Goal: Task Accomplishment & Management: Manage account settings

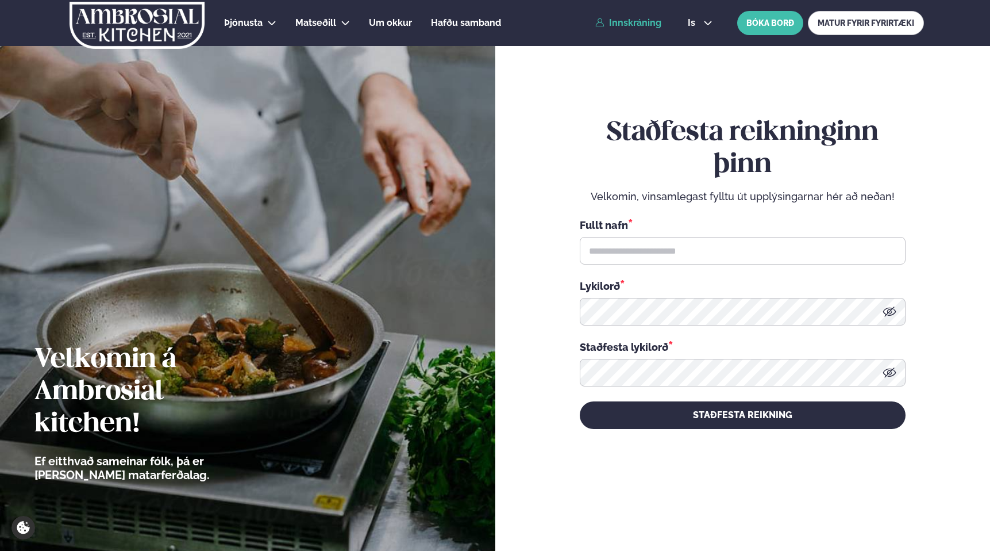
click at [642, 25] on link "Innskráning" at bounding box center [628, 23] width 66 height 10
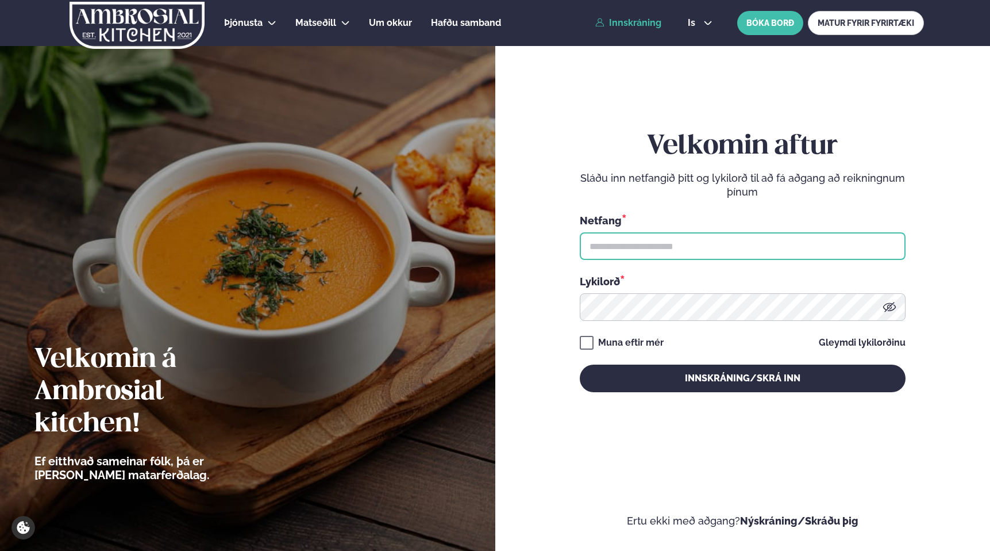
type input "**********"
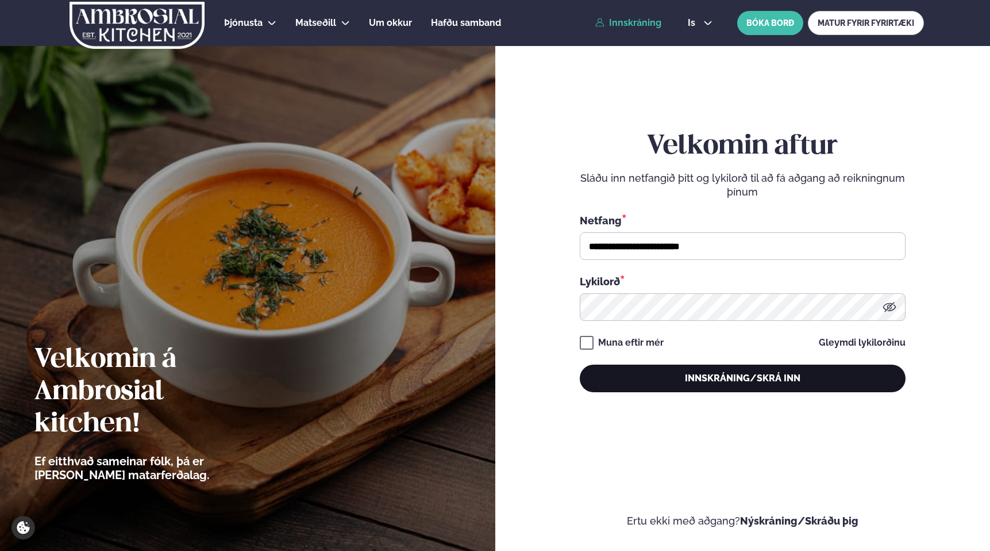
click at [735, 389] on button "Innskráning/Skrá inn" at bounding box center [743, 378] width 326 height 28
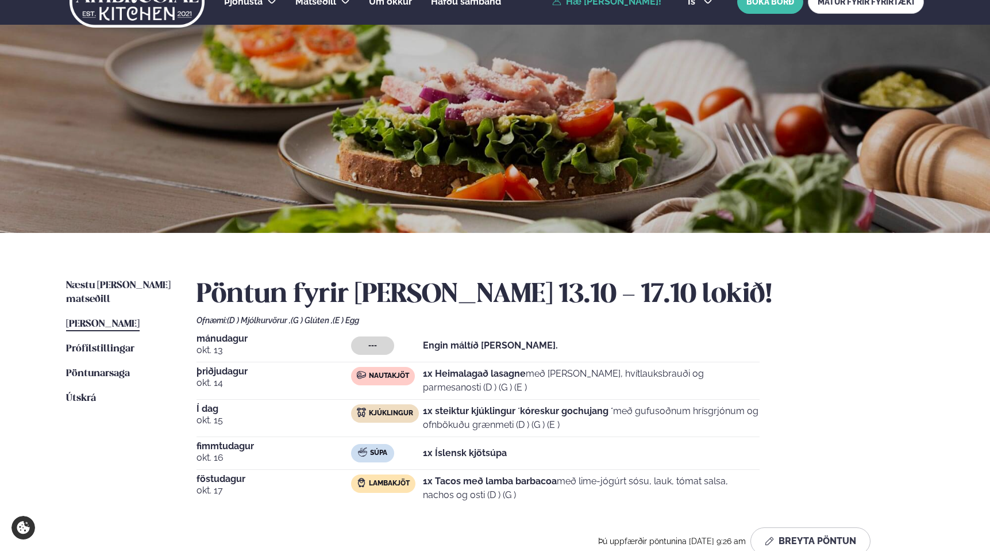
scroll to position [29, 0]
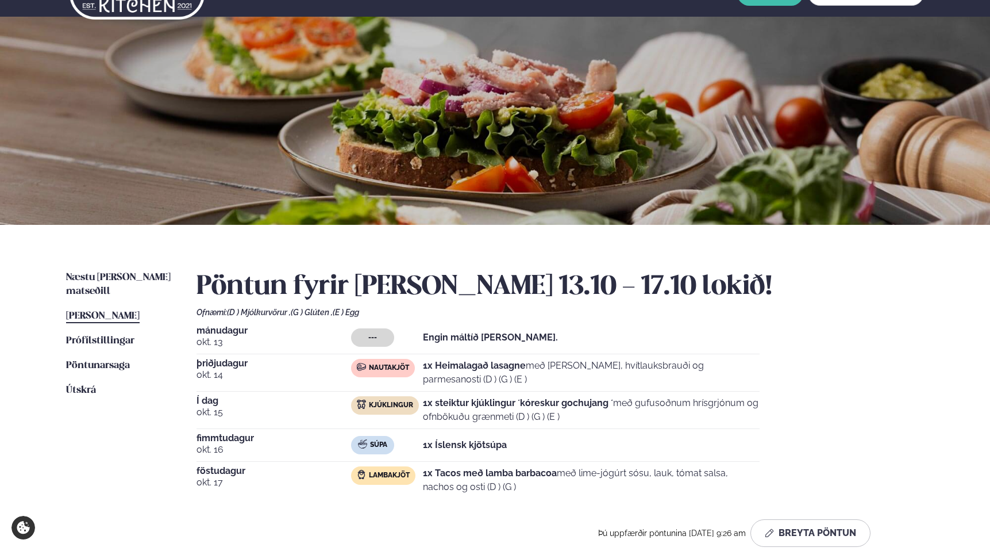
drag, startPoint x: 602, startPoint y: 416, endPoint x: 629, endPoint y: 406, distance: 28.5
click at [629, 406] on p "1x steiktur kjúklingur ´kóreskur gochujang ´ með gufusoðnum hrísgrjónum og ofnb…" at bounding box center [591, 410] width 337 height 28
click at [630, 416] on p "1x steiktur kjúklingur ´kóreskur gochujang ´ með gufusoðnum hrísgrjónum og ofnb…" at bounding box center [591, 410] width 337 height 28
click at [785, 394] on div "[DATE] --- Engin máltíð [PERSON_NAME]. [DATE] Nautakjöt 1x Heimalagað lasagne m…" at bounding box center [561, 412] width 728 height 172
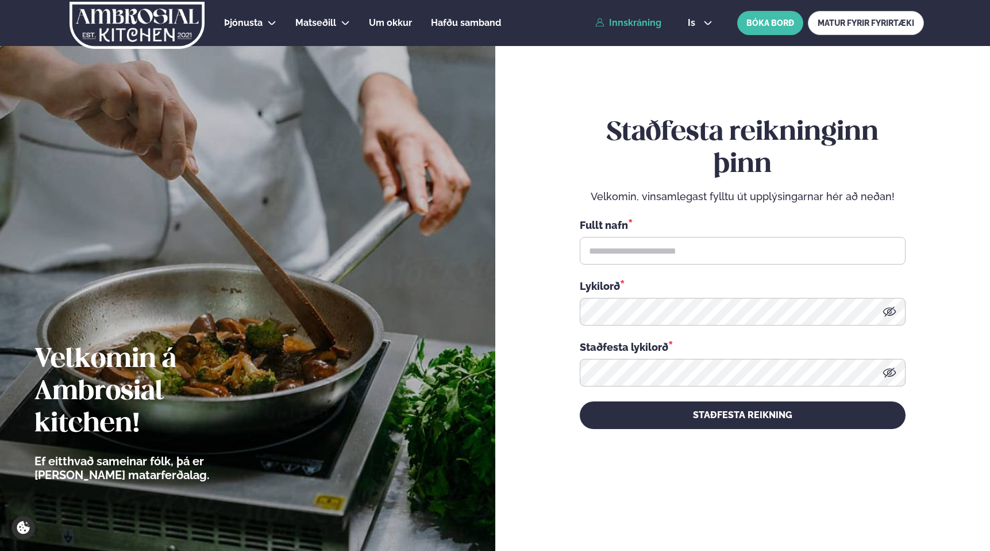
click at [643, 24] on link "Innskráning" at bounding box center [628, 23] width 66 height 10
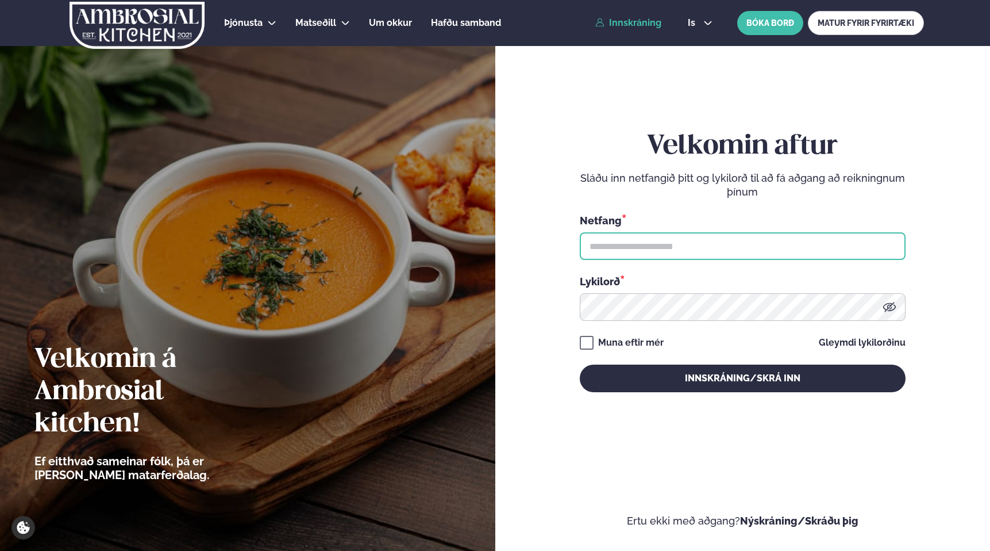
type input "**********"
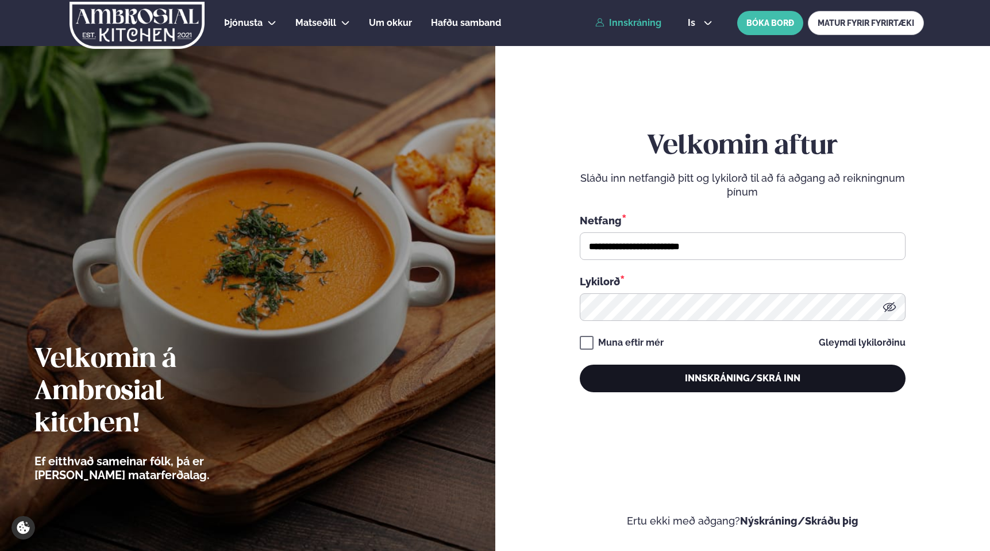
click at [714, 370] on button "Innskráning/Skrá inn" at bounding box center [743, 378] width 326 height 28
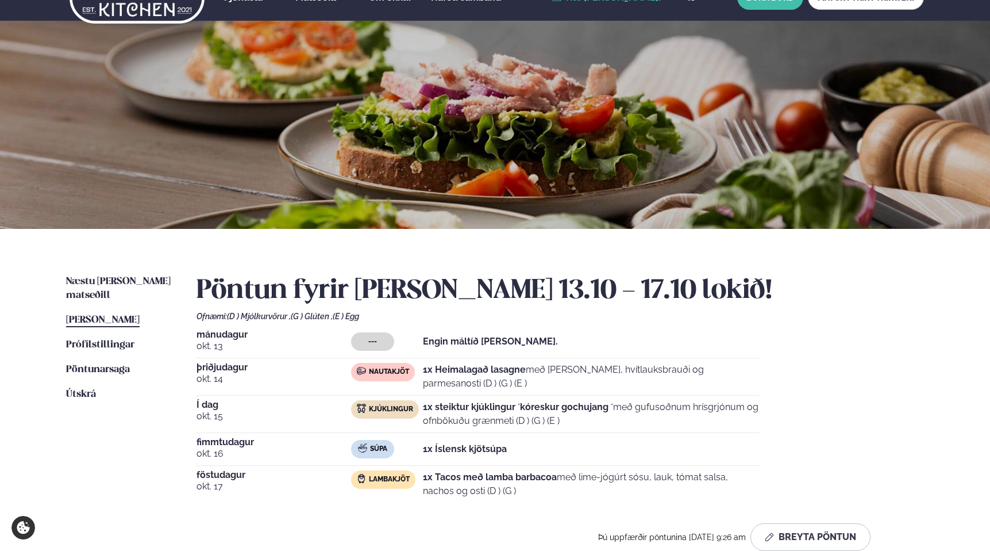
scroll to position [26, 0]
click at [815, 429] on div "[DATE] --- Engin máltíð [PERSON_NAME]. [DATE] Nautakjöt 1x Heimalagað lasagne m…" at bounding box center [561, 415] width 728 height 172
